Goal: Information Seeking & Learning: Check status

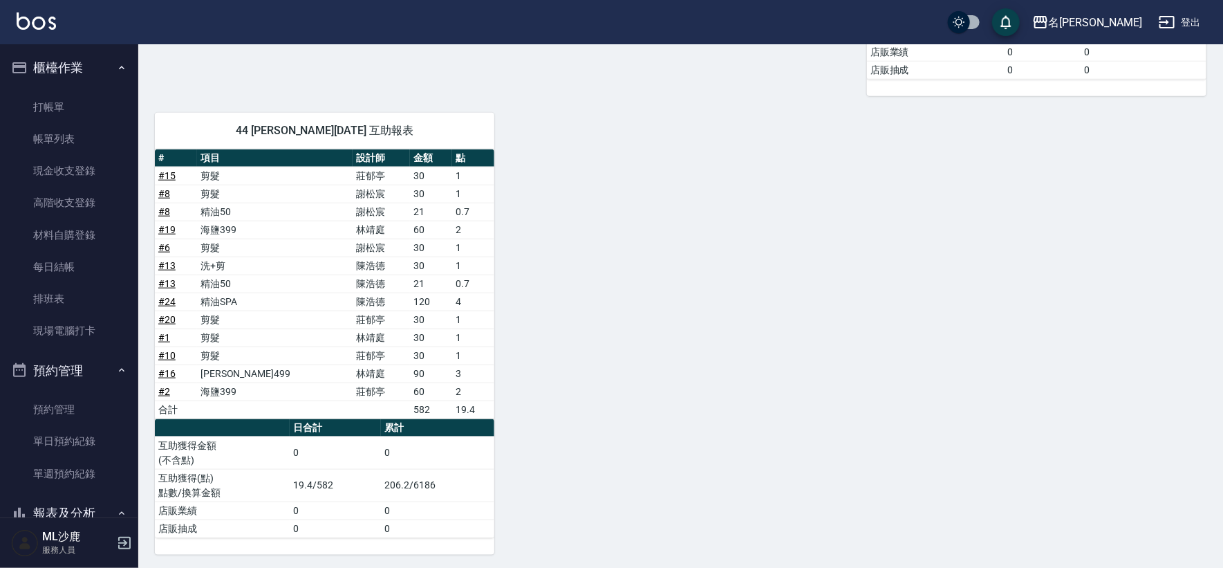
scroll to position [307, 0]
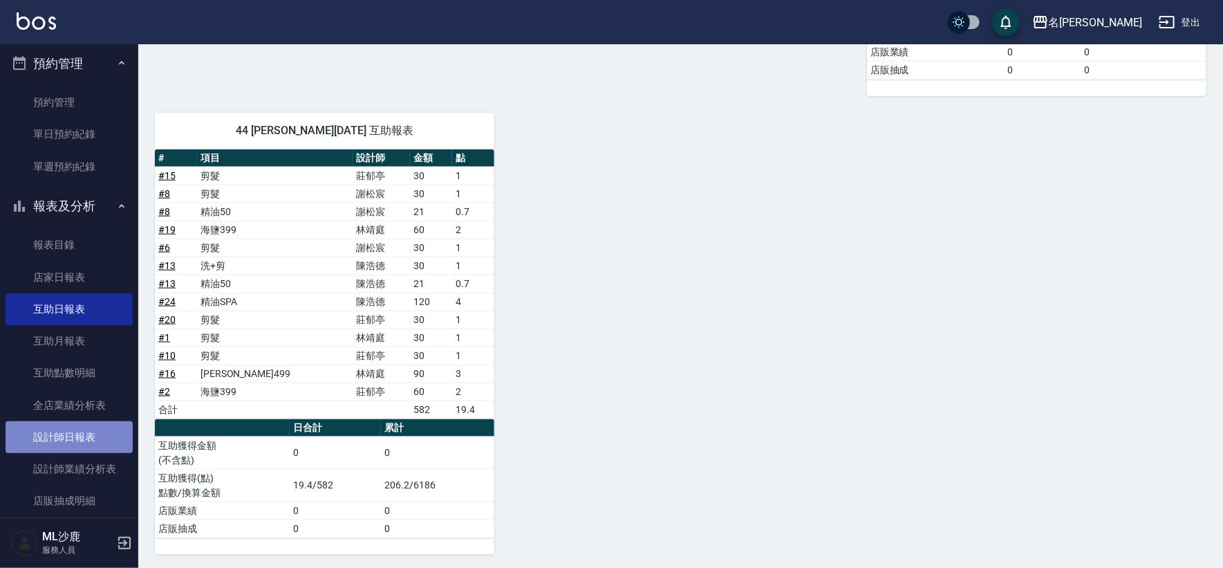
click at [84, 439] on link "設計師日報表" at bounding box center [69, 437] width 127 height 32
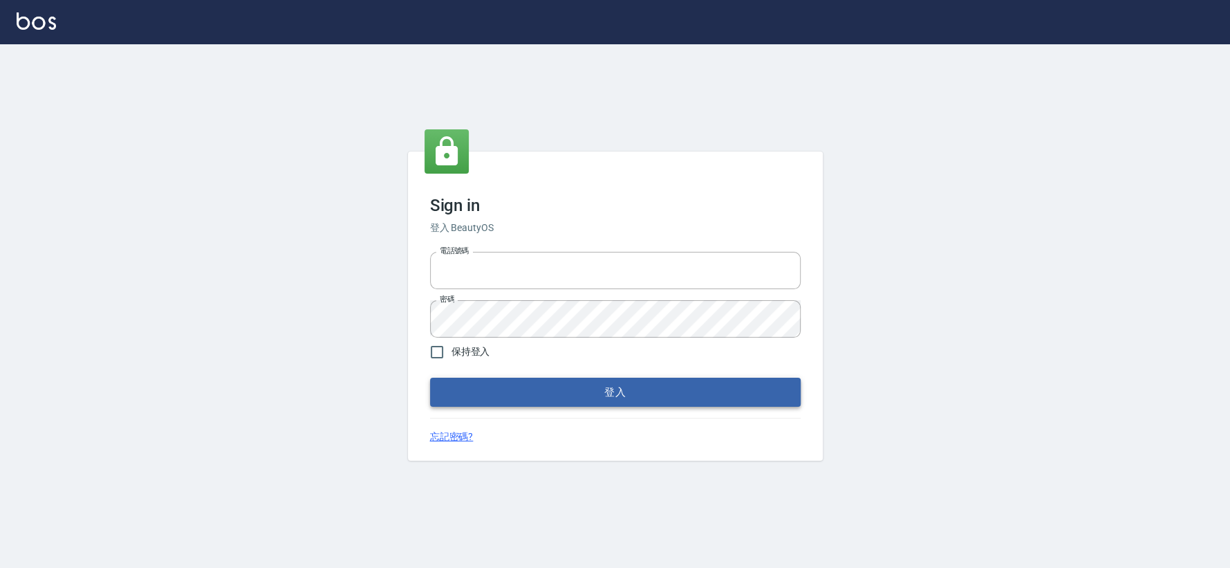
type input "0426653545"
click at [486, 391] on button "登入" at bounding box center [615, 391] width 371 height 29
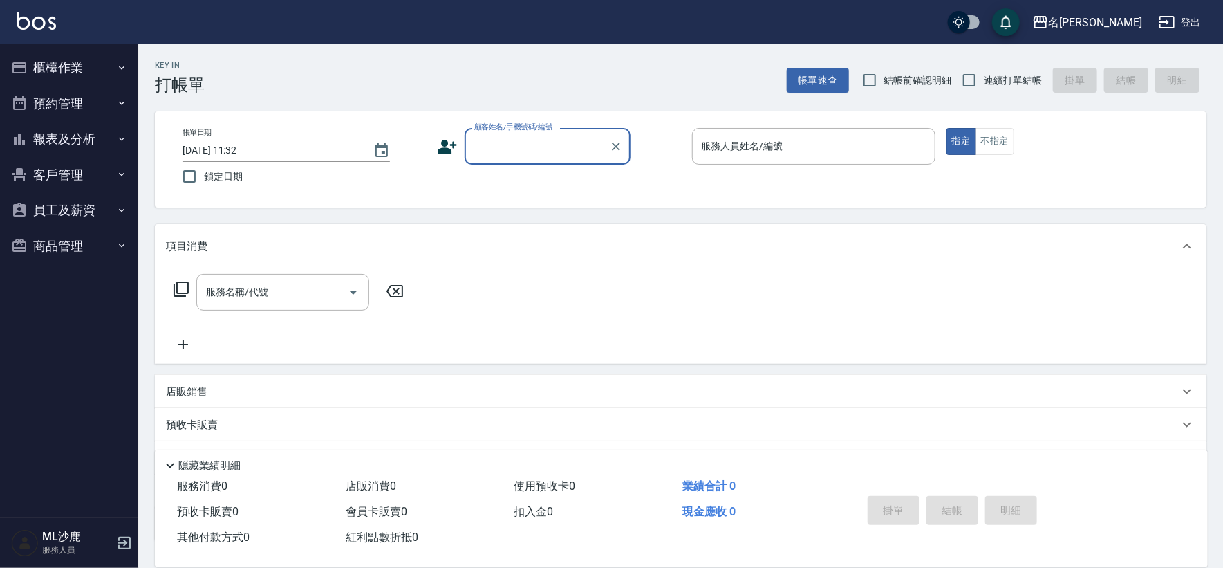
click at [118, 142] on icon "button" at bounding box center [121, 138] width 11 height 11
click at [124, 134] on icon "button" at bounding box center [121, 138] width 11 height 11
click at [114, 137] on button "報表及分析" at bounding box center [69, 139] width 127 height 36
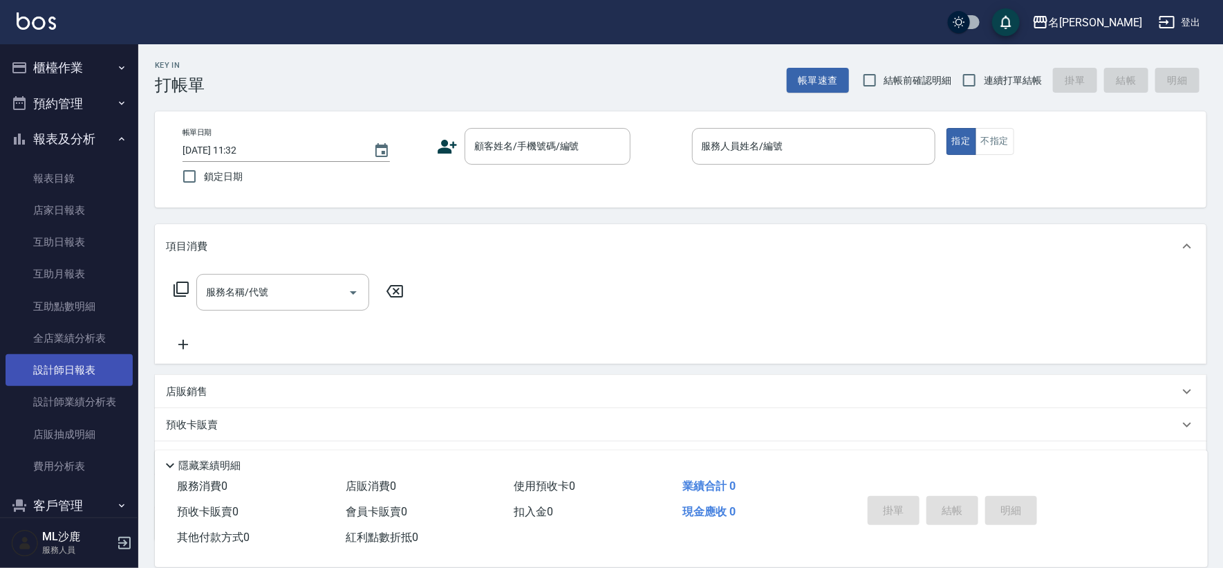
click at [80, 367] on link "設計師日報表" at bounding box center [69, 370] width 127 height 32
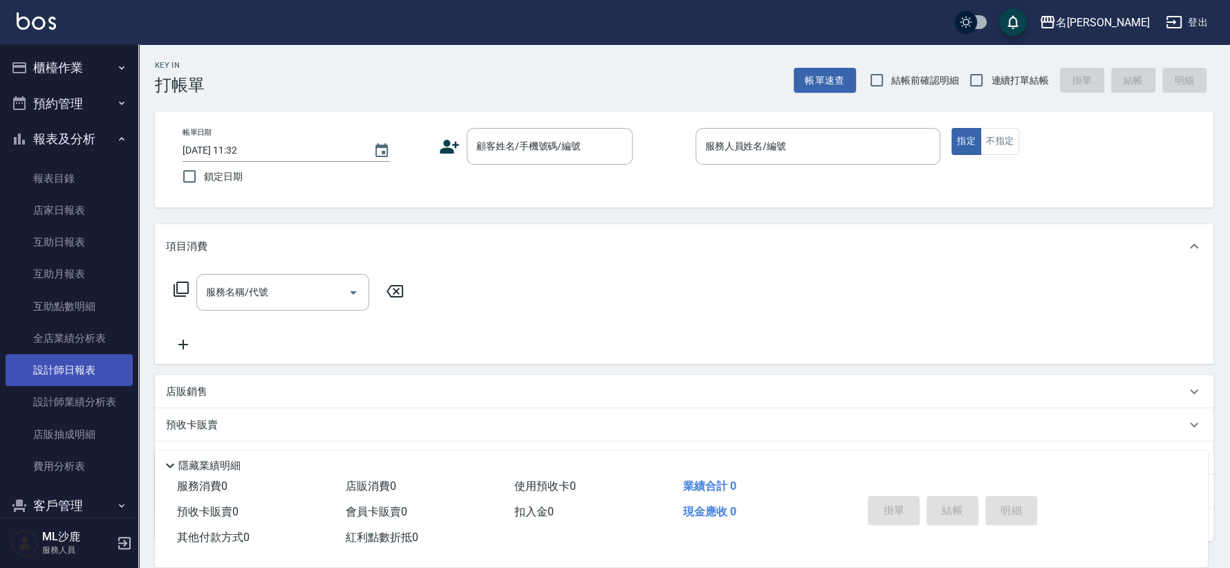
click at [80, 367] on link "設計師日報表" at bounding box center [69, 370] width 127 height 32
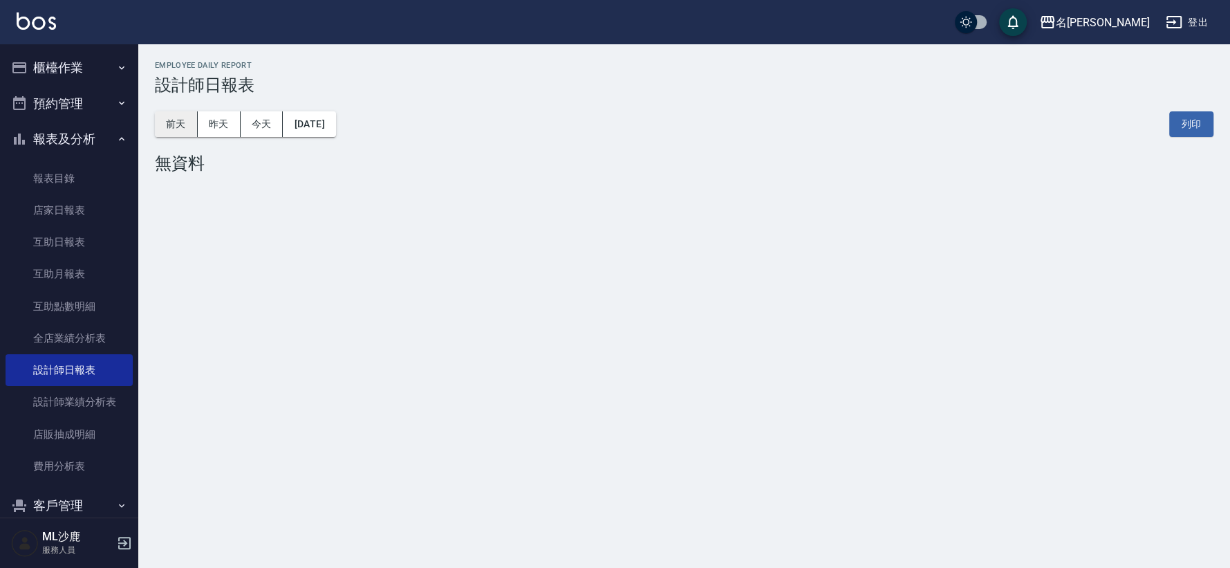
click at [167, 129] on button "前天" at bounding box center [176, 124] width 43 height 26
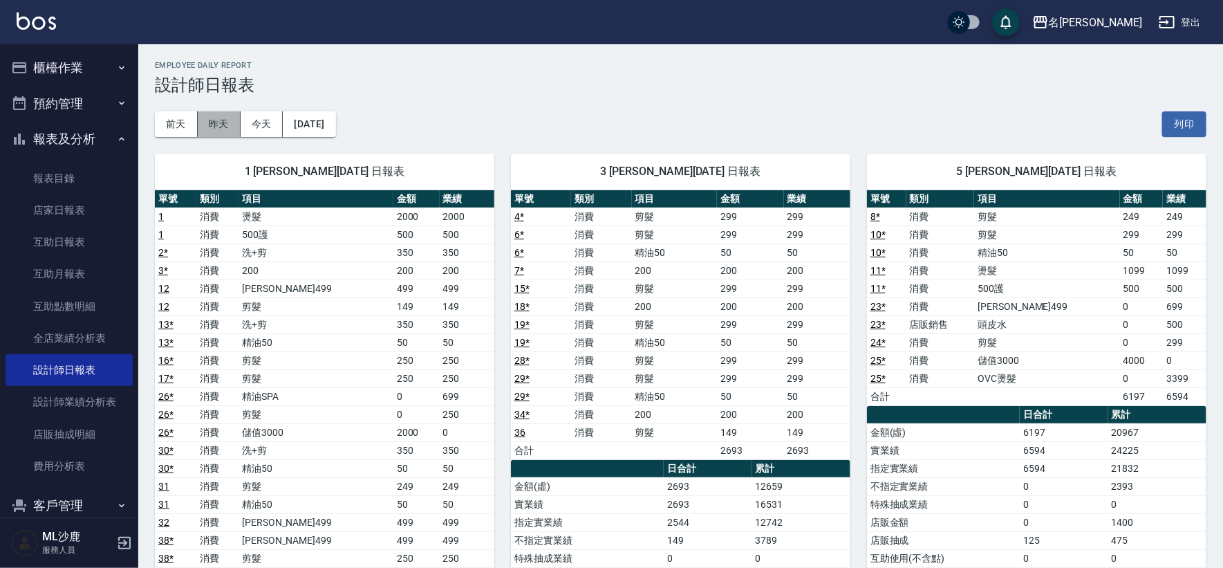
click at [205, 120] on button "昨天" at bounding box center [219, 124] width 43 height 26
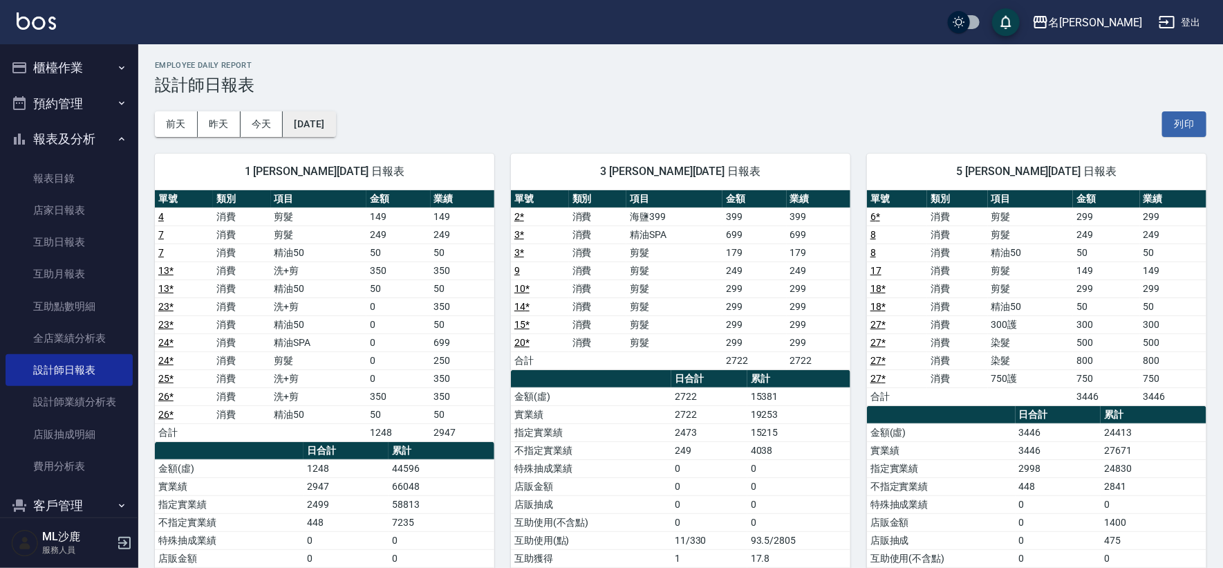
click at [335, 119] on button "[DATE]" at bounding box center [309, 124] width 53 height 26
click at [313, 122] on button "[DATE]" at bounding box center [309, 124] width 53 height 26
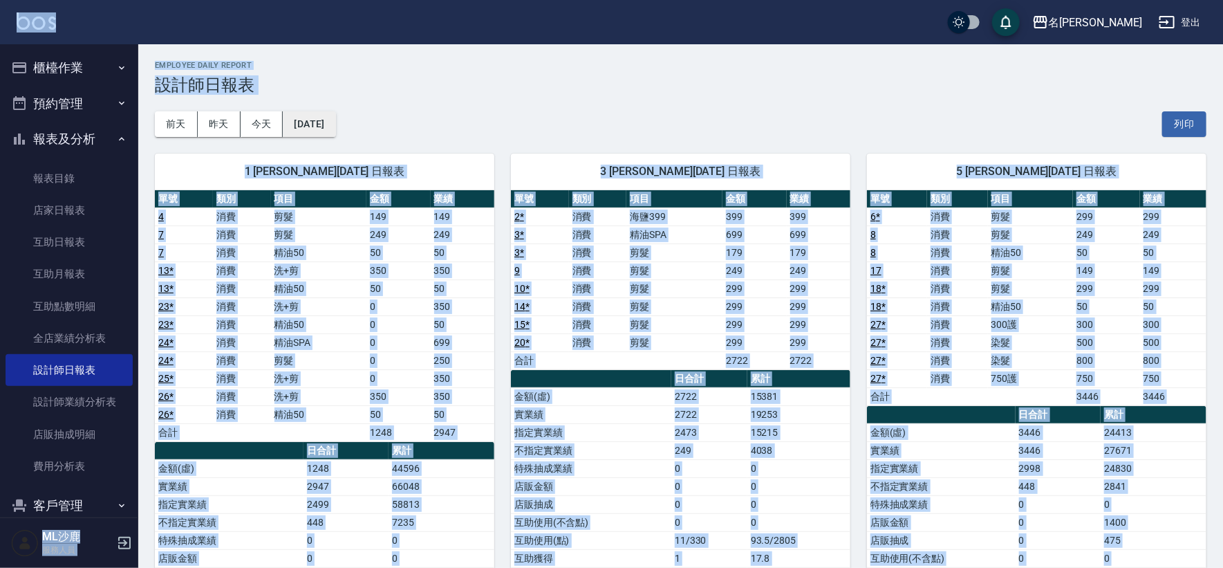
click at [330, 120] on button "[DATE]" at bounding box center [309, 124] width 53 height 26
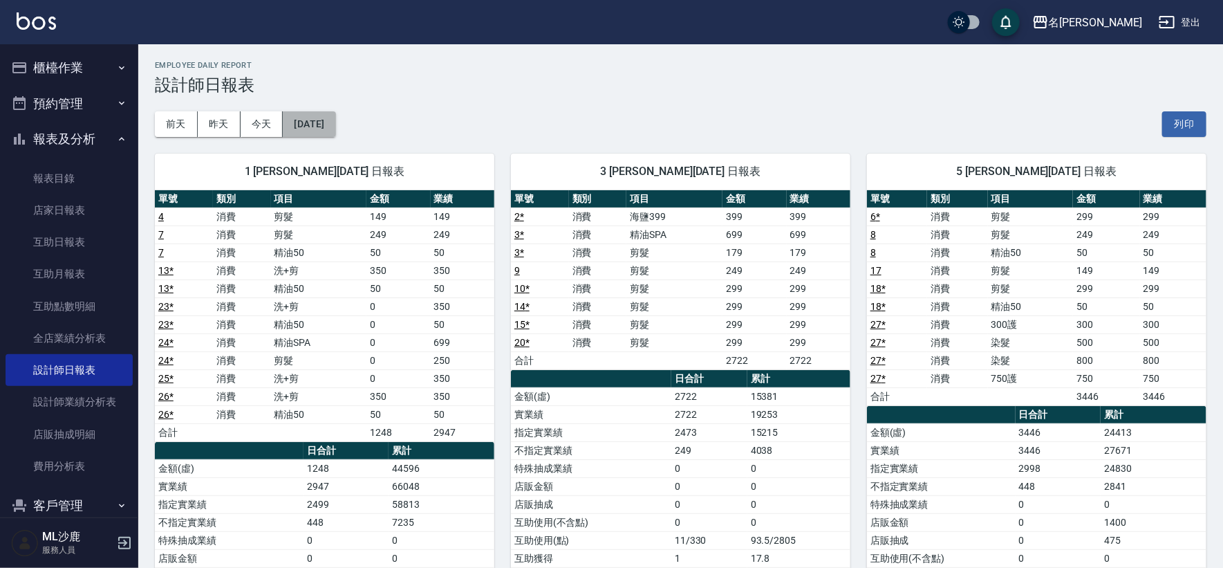
click at [333, 128] on button "[DATE]" at bounding box center [309, 124] width 53 height 26
click at [308, 129] on button "[DATE]" at bounding box center [309, 124] width 53 height 26
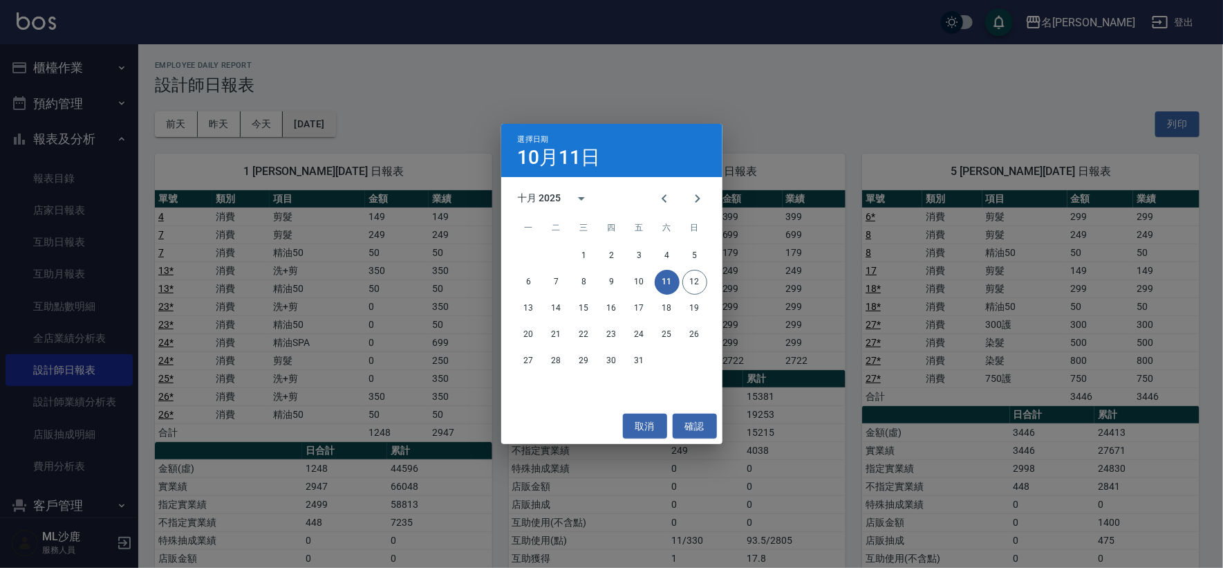
click at [308, 129] on div "選擇日期 10月11日 十月 2025 一 二 三 四 五 六 日 1 2 3 4 5 6 7 8 9 10 11 12 13 14 15 16 17 18 …" at bounding box center [611, 284] width 1223 height 568
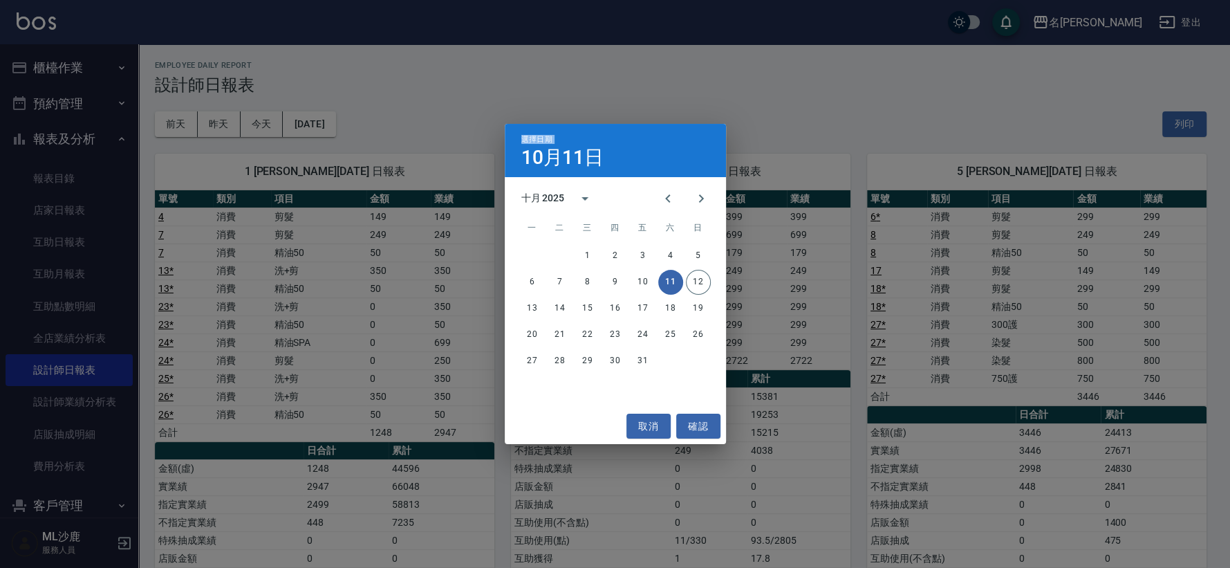
click at [308, 129] on div "選擇日期 10月11日 十月 2025 一 二 三 四 五 六 日 1 2 3 4 5 6 7 8 9 10 11 12 13 14 15 16 17 18 …" at bounding box center [615, 284] width 1230 height 568
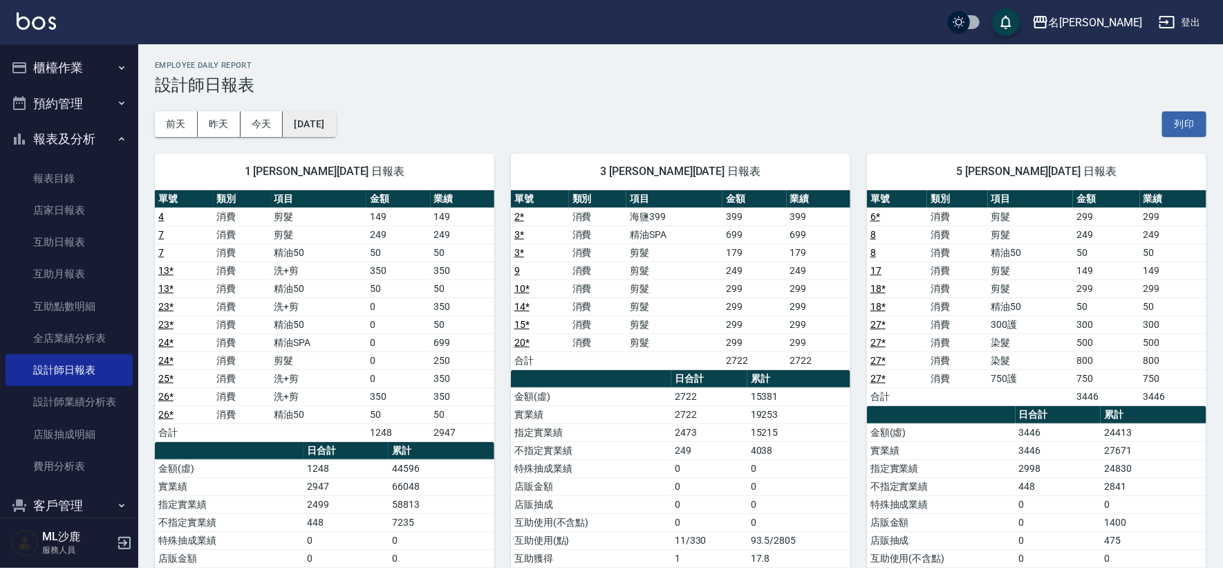
click at [313, 129] on button "[DATE]" at bounding box center [309, 124] width 53 height 26
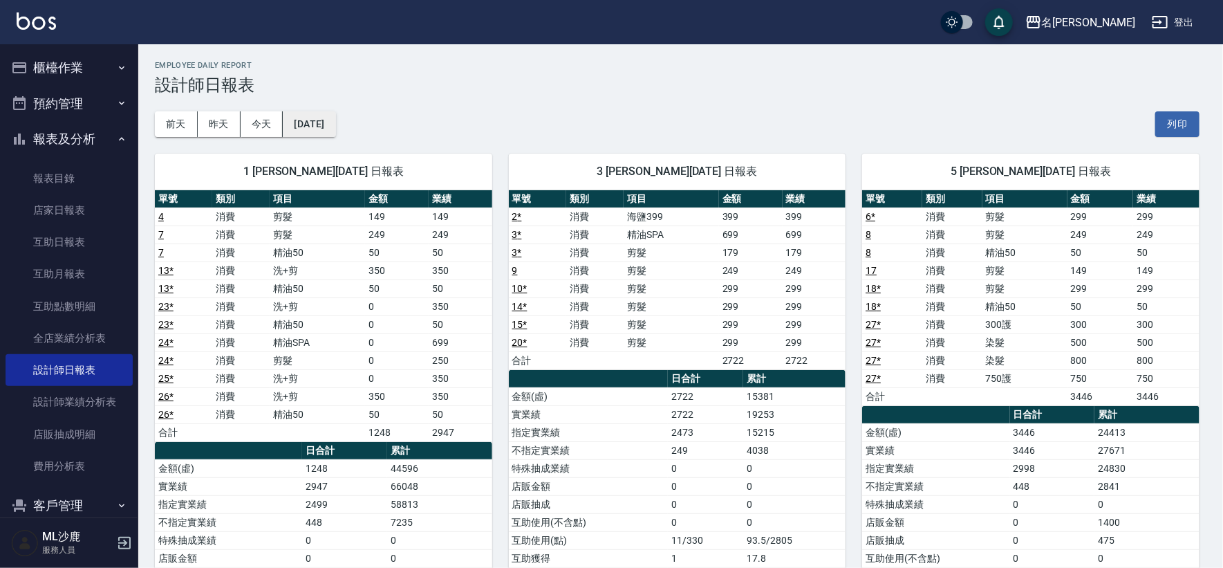
click at [313, 129] on div "選擇日期 10月11日 十月 2025 一 二 三 四 五 六 日 1 2 3 4 5 6 7 8 9 10 11 12 13 14 15 16 17 18 …" at bounding box center [611, 284] width 1223 height 568
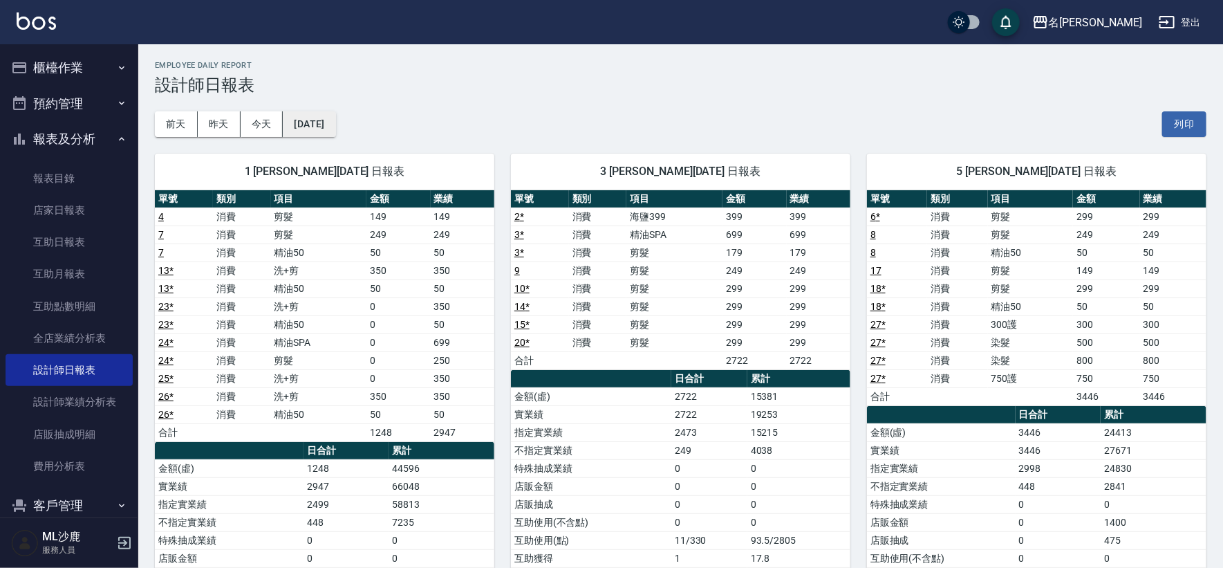
click at [312, 129] on button "[DATE]" at bounding box center [309, 124] width 53 height 26
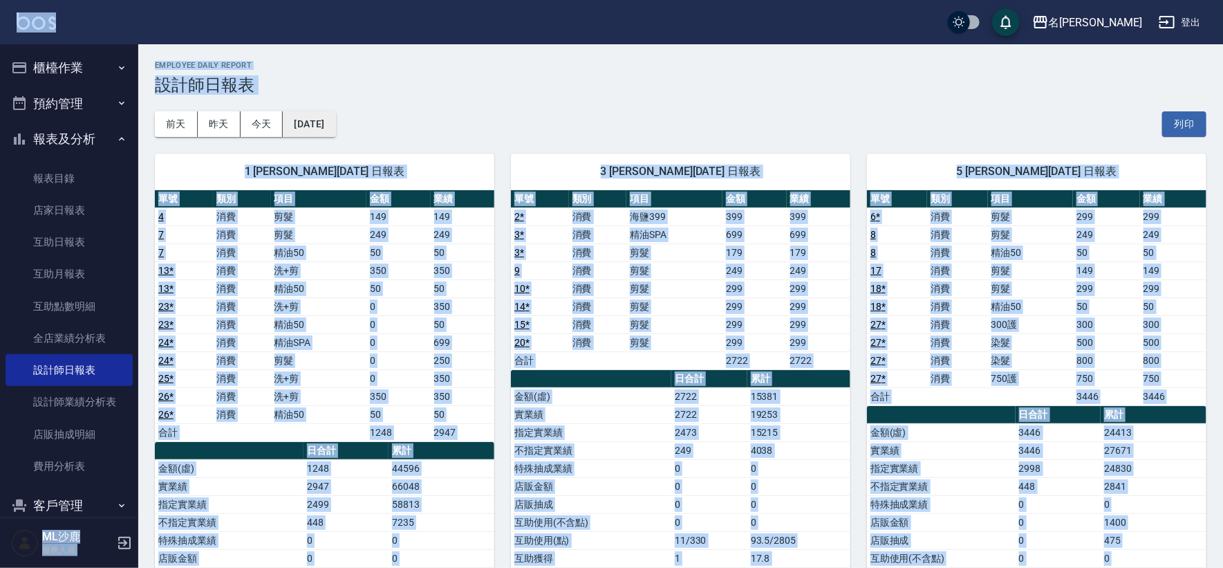
click at [335, 127] on button "[DATE]" at bounding box center [309, 124] width 53 height 26
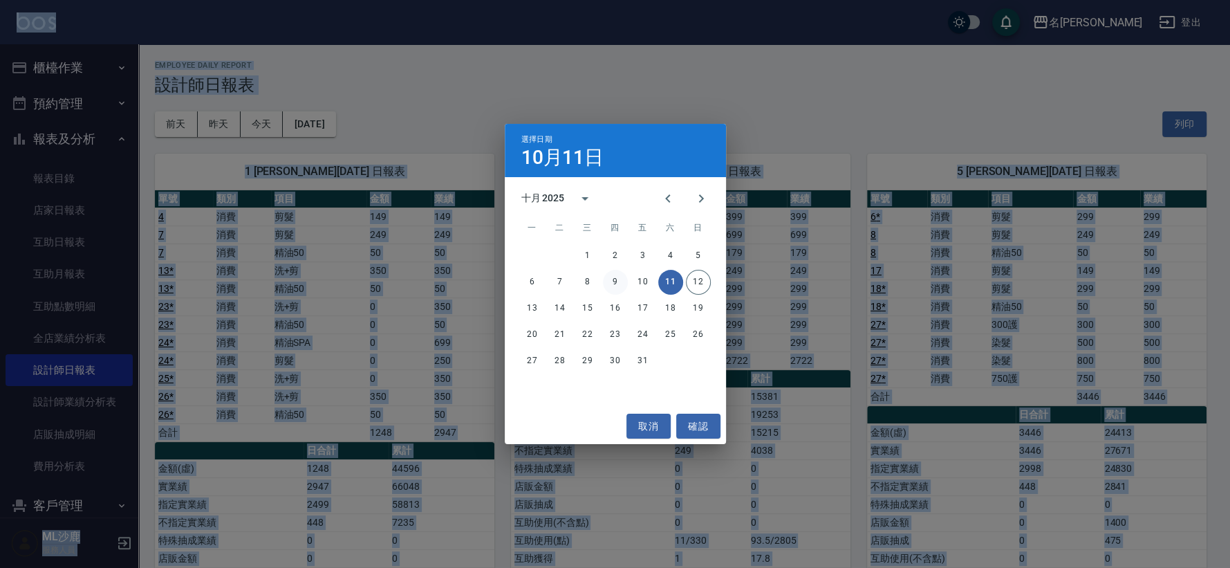
click at [609, 280] on button "9" at bounding box center [615, 282] width 25 height 25
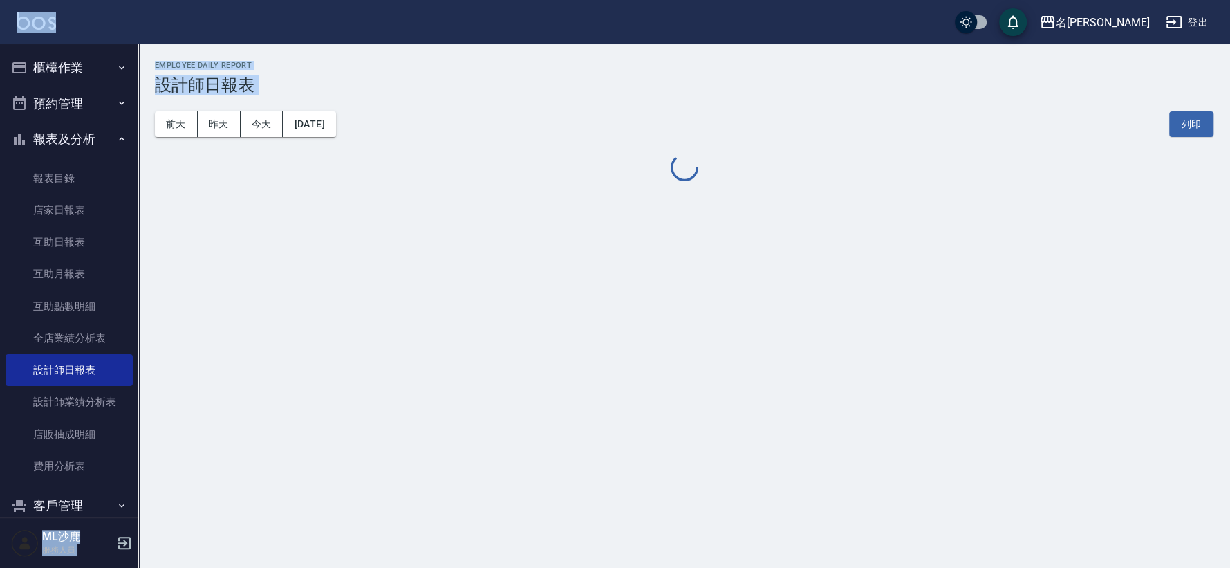
click at [609, 280] on div "名留沙鹿 2025-10-09 設計師日報表 列印時間： 2025-10-12-11:33 Employee Daily Report 設計師日報表 前天 昨…" at bounding box center [615, 284] width 1230 height 568
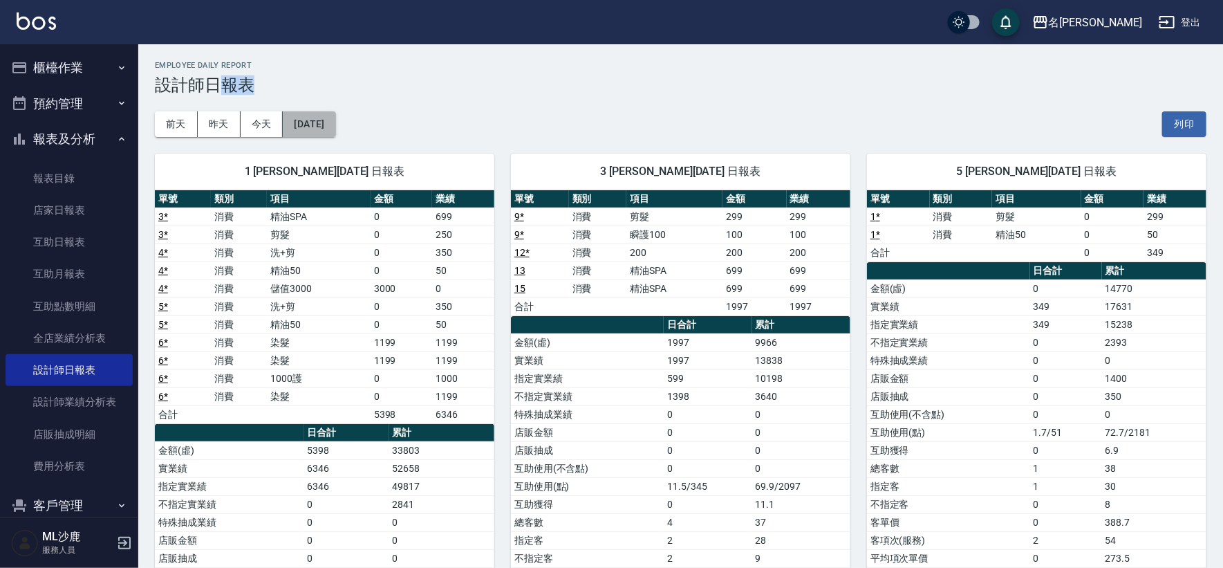
click at [319, 129] on button "2025/10/09" at bounding box center [309, 124] width 53 height 26
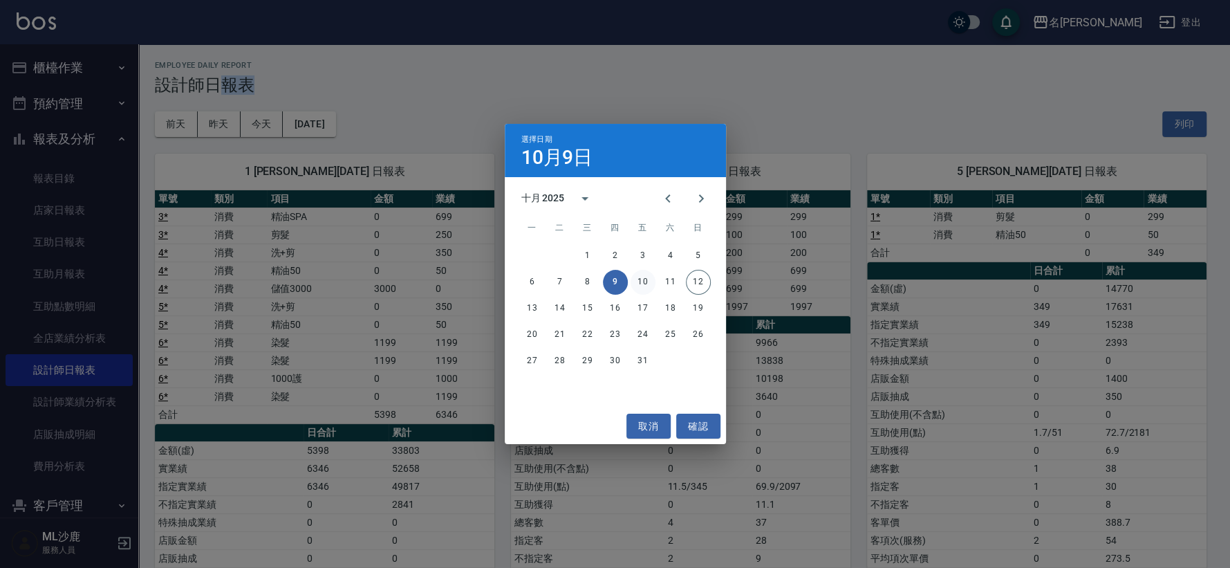
click at [646, 279] on button "10" at bounding box center [643, 282] width 25 height 25
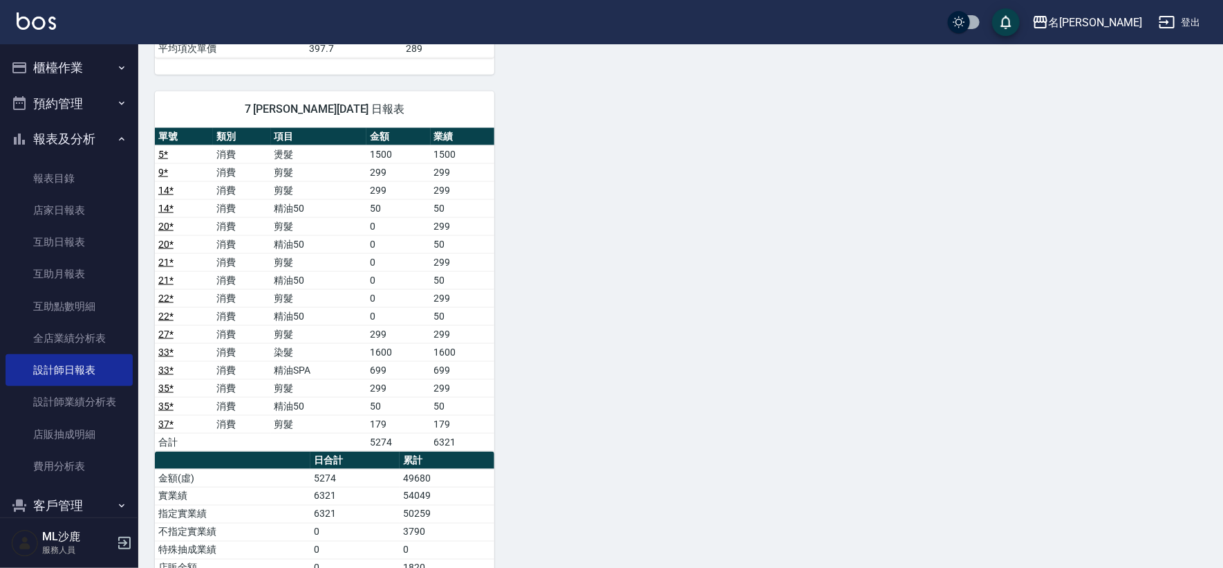
scroll to position [922, 0]
